Goal: Task Accomplishment & Management: Complete application form

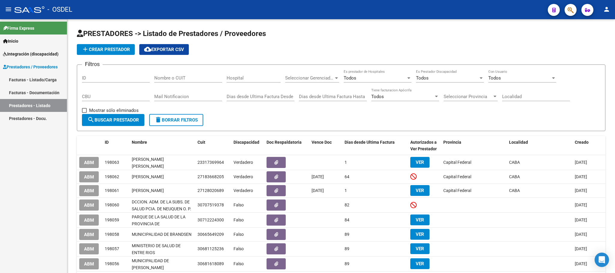
click at [27, 79] on link "Facturas - Listado/Carga" at bounding box center [33, 79] width 67 height 13
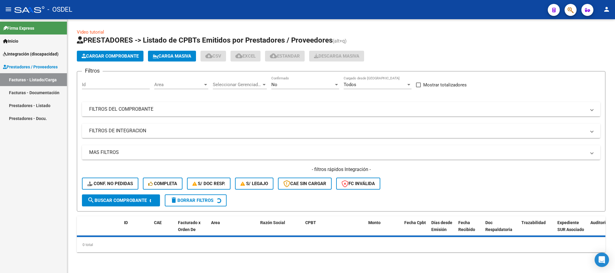
click at [119, 58] on span "Cargar Comprobante" at bounding box center [110, 55] width 57 height 5
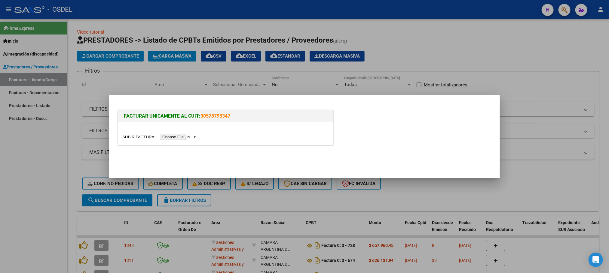
click at [174, 136] on input "file" at bounding box center [160, 137] width 76 height 6
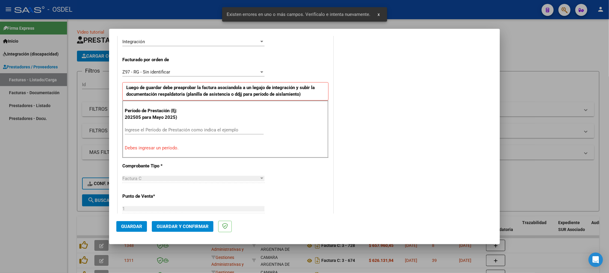
scroll to position [152, 0]
click at [163, 132] on input "Ingrese el Período de Prestación como indica el ejemplo" at bounding box center [194, 129] width 139 height 5
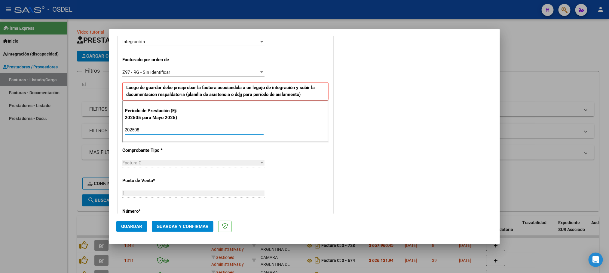
type input "202508"
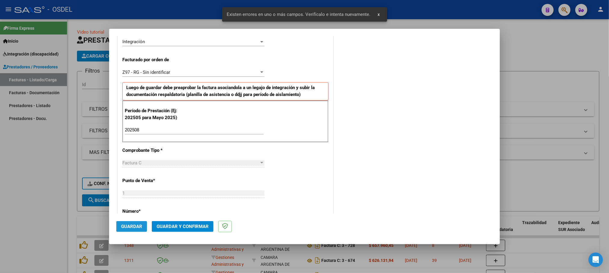
click at [132, 226] on span "Guardar" at bounding box center [131, 226] width 21 height 5
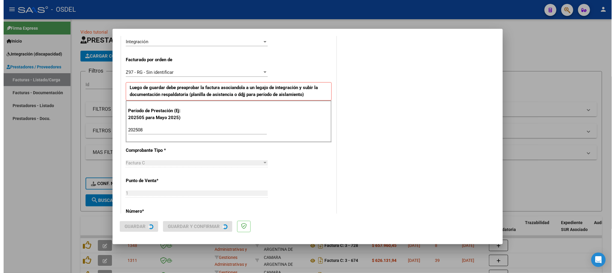
scroll to position [0, 0]
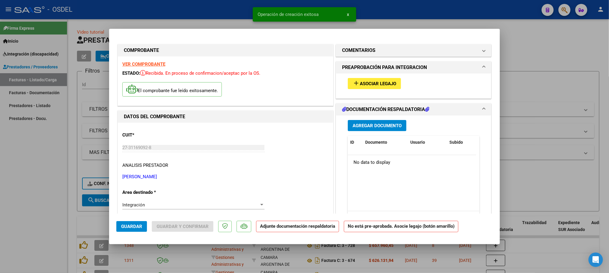
click at [367, 86] on span "Asociar Legajo" at bounding box center [378, 83] width 36 height 5
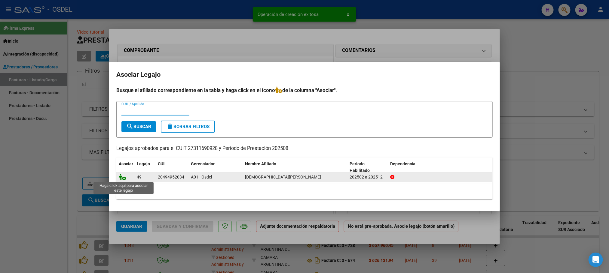
click at [125, 178] on icon at bounding box center [122, 177] width 7 height 7
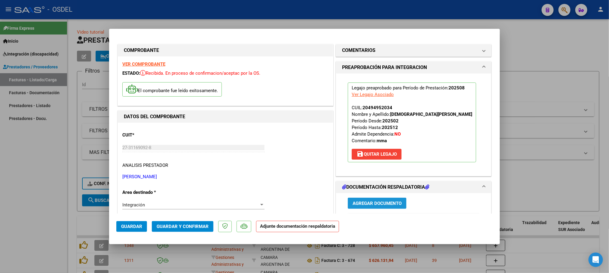
click at [370, 204] on span "Agregar Documento" at bounding box center [376, 203] width 49 height 5
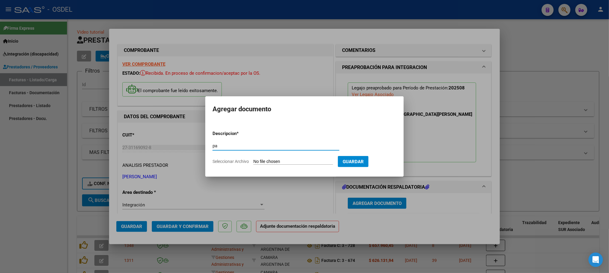
type input "pa"
click at [253, 159] on input "Seleccionar Archivo" at bounding box center [293, 162] width 80 height 6
type input "C:\fakepath\pa-27311690928_5_1_217.pdf"
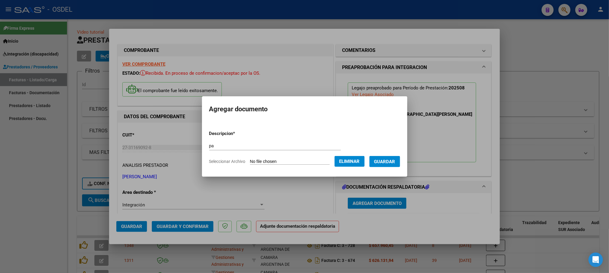
click at [389, 160] on span "Guardar" at bounding box center [384, 161] width 21 height 5
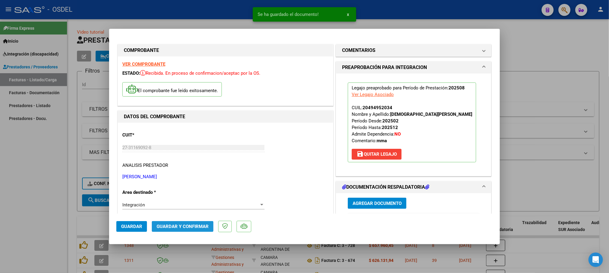
click at [184, 226] on span "Guardar y Confirmar" at bounding box center [182, 226] width 52 height 5
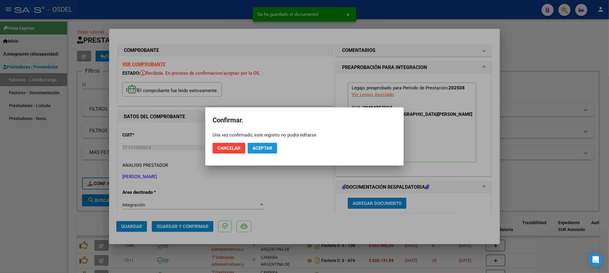
click at [257, 150] on span "Aceptar" at bounding box center [262, 148] width 20 height 5
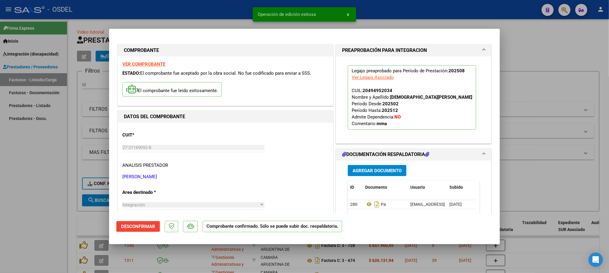
click at [535, 59] on div at bounding box center [304, 136] width 609 height 273
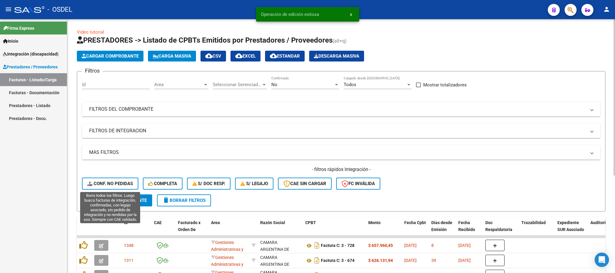
click at [105, 184] on span "Conf. no pedidas" at bounding box center [110, 183] width 46 height 5
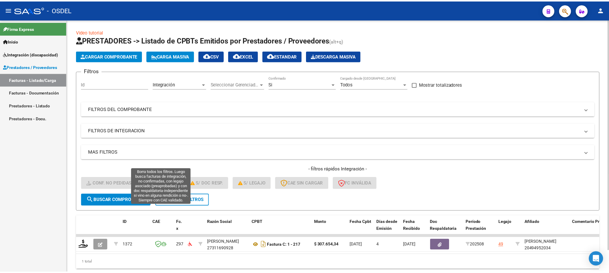
scroll to position [23, 0]
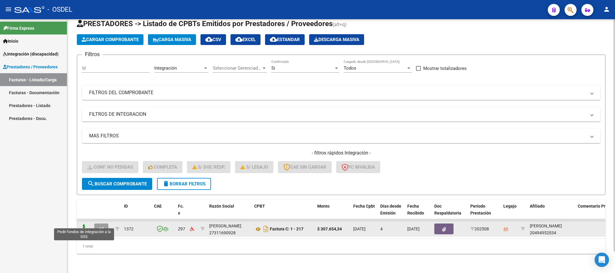
click at [83, 225] on icon at bounding box center [84, 229] width 10 height 8
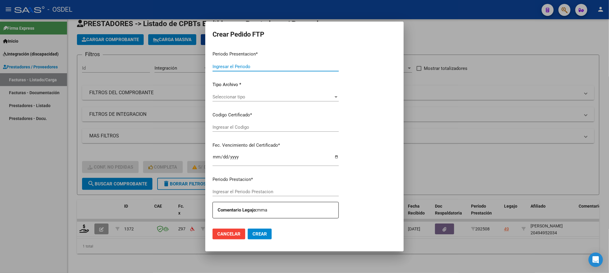
type input "202508"
type input "$ 307.654,34"
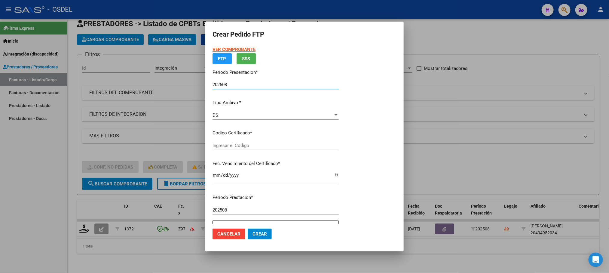
type input "4265025702"
type input "[DATE]"
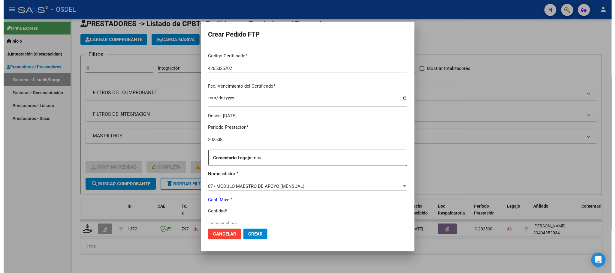
scroll to position [135, 0]
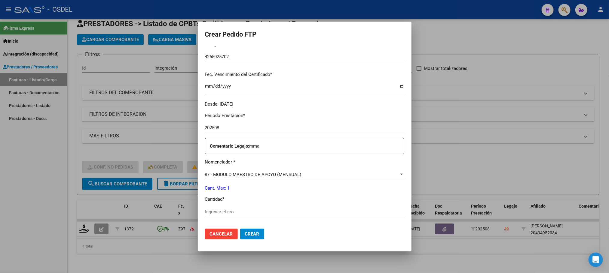
click at [226, 213] on input "Ingresar el nro" at bounding box center [304, 211] width 199 height 5
type input "1"
click at [258, 234] on span "Crear" at bounding box center [252, 234] width 14 height 5
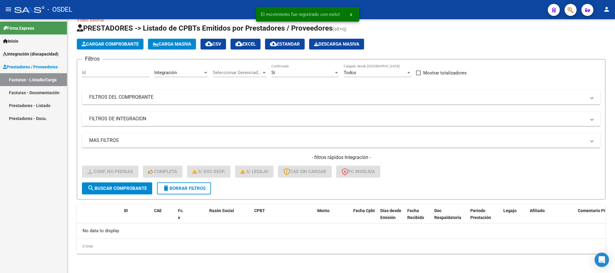
scroll to position [12, 0]
click at [31, 54] on span "Integración (discapacidad)" at bounding box center [31, 54] width 56 height 7
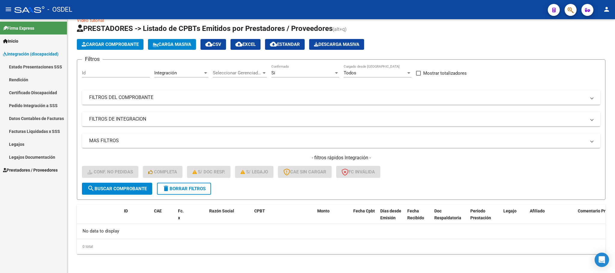
click at [22, 102] on link "Pedido Integración a SSS" at bounding box center [33, 105] width 67 height 13
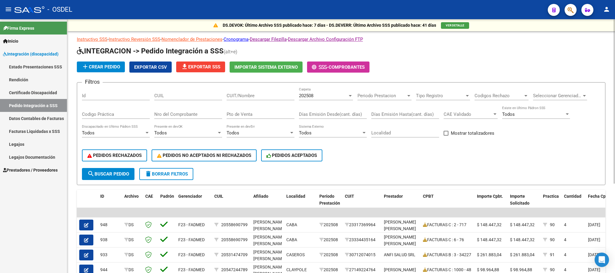
click at [113, 177] on button "search Buscar Pedido" at bounding box center [108, 174] width 53 height 12
click at [555, 152] on div "PEDIDOS RECHAZADOS PEDIDOS NO ACEPTADOS NI RECHAZADOS PEDIDOS ACEPTADOS" at bounding box center [341, 155] width 519 height 25
